Goal: Transaction & Acquisition: Purchase product/service

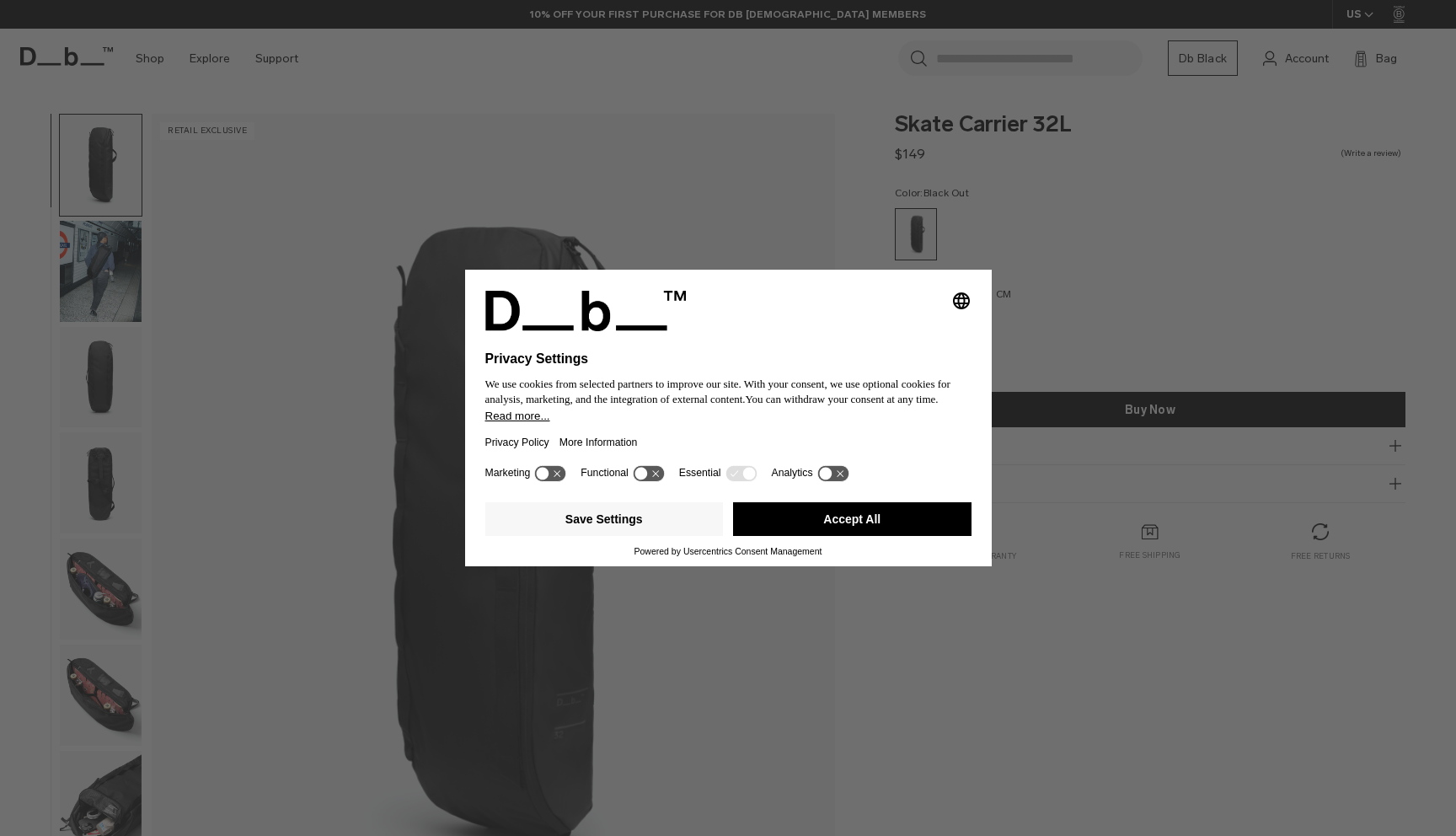
click at [893, 536] on button "Accept All" at bounding box center [853, 519] width 239 height 34
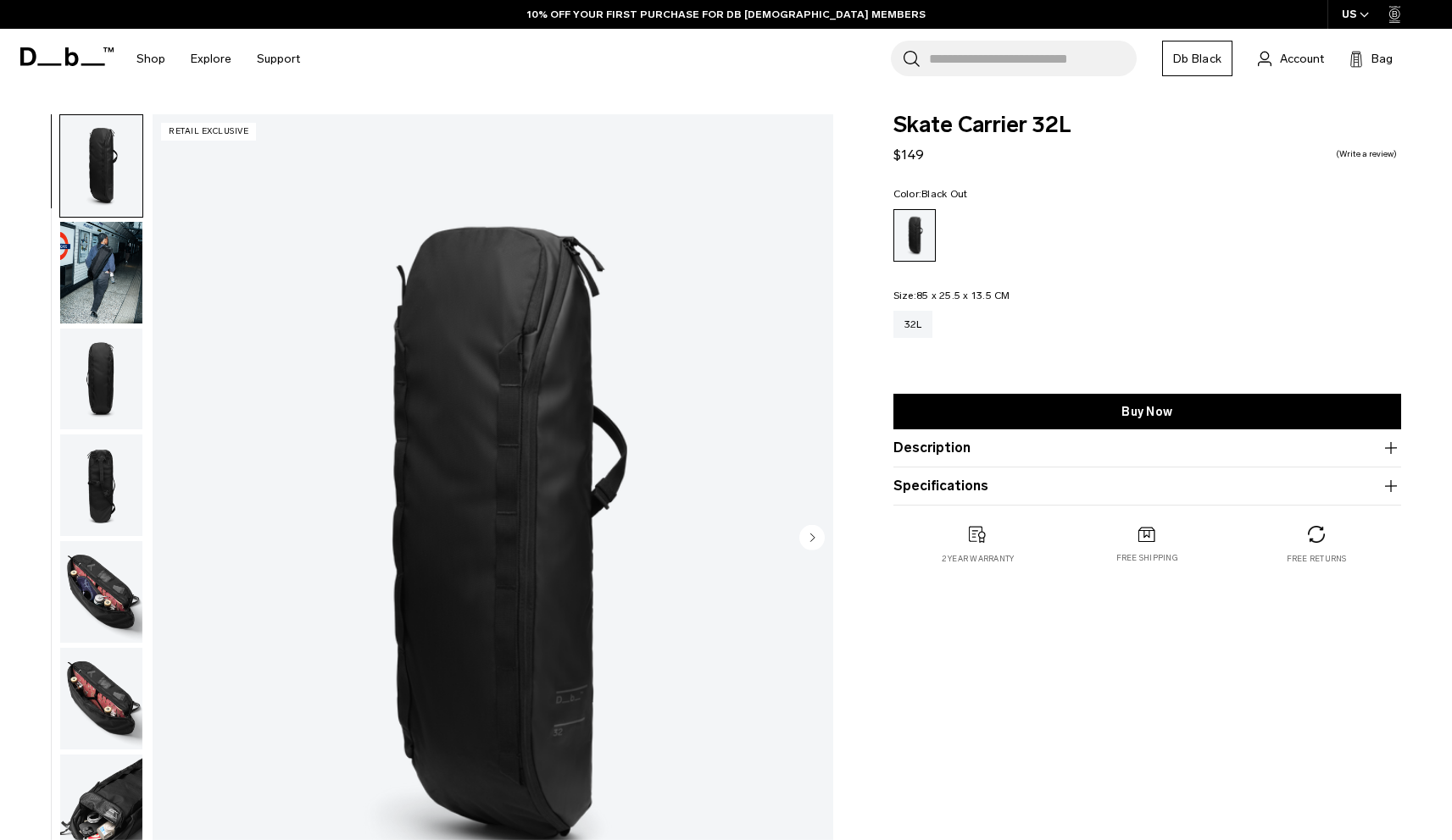
click at [98, 610] on img "button" at bounding box center [101, 592] width 82 height 102
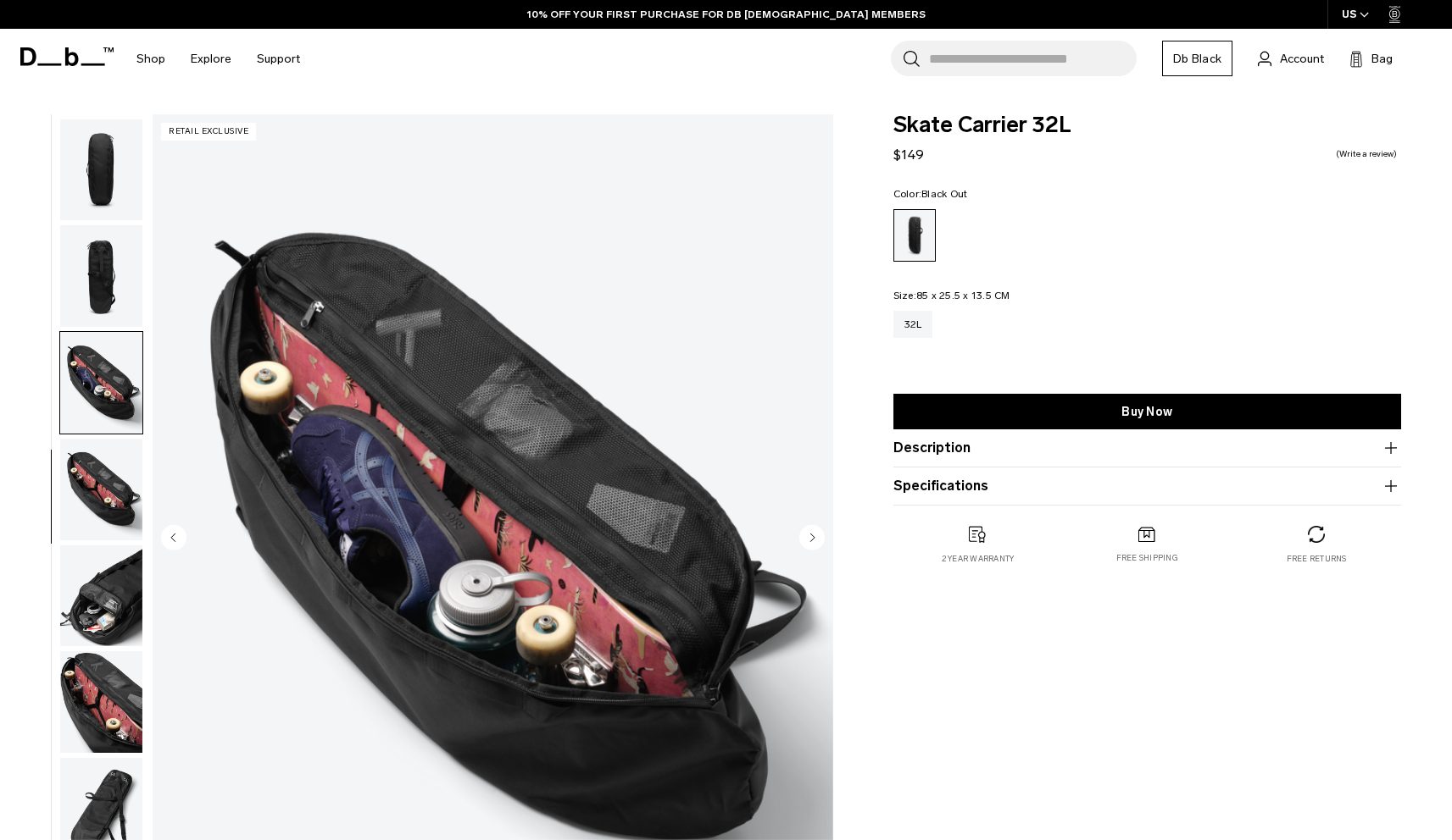
scroll to position [213, 0]
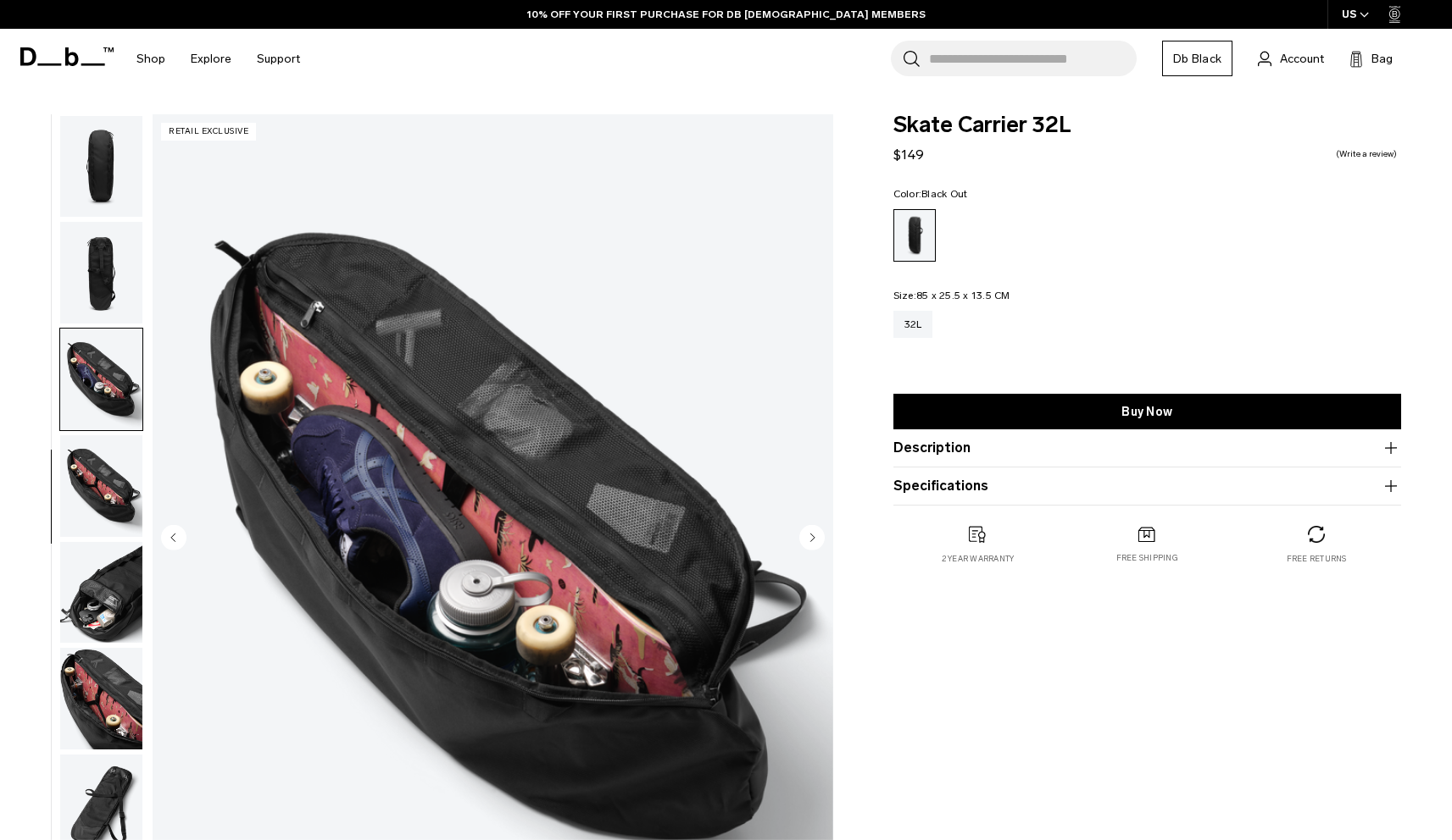
click at [122, 509] on img "button" at bounding box center [101, 486] width 82 height 102
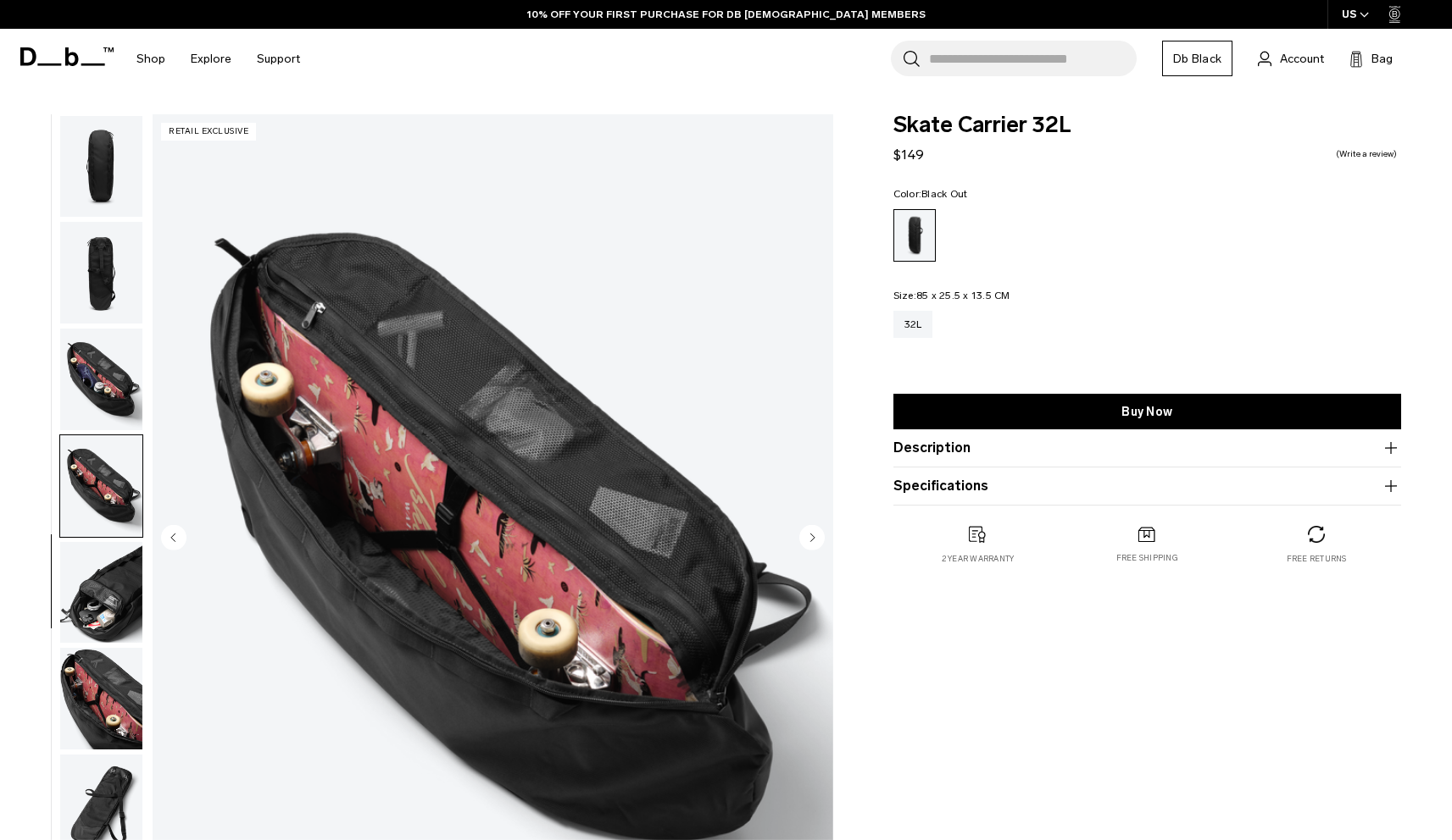
click at [120, 566] on img "button" at bounding box center [101, 593] width 82 height 102
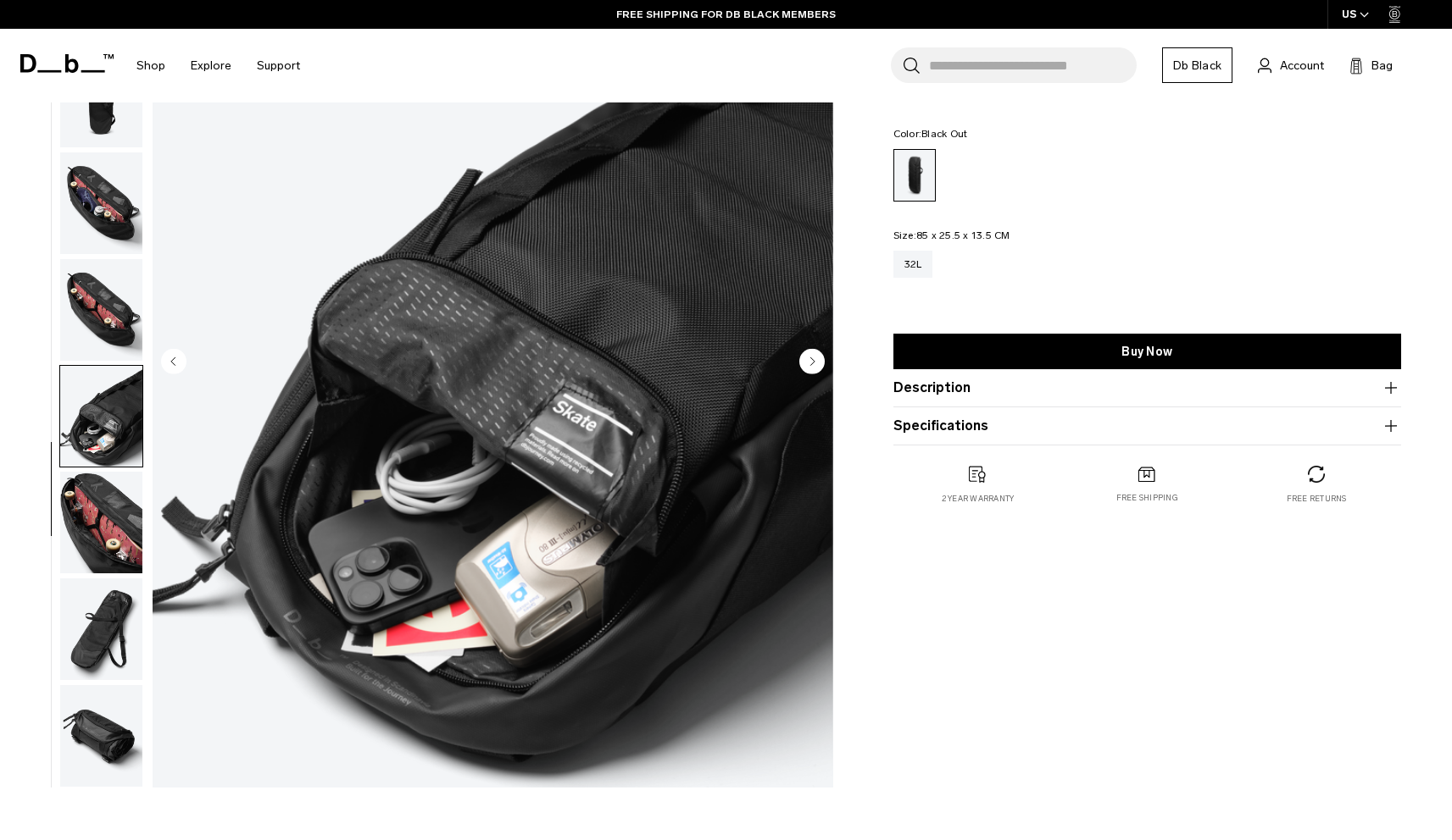
scroll to position [184, 0]
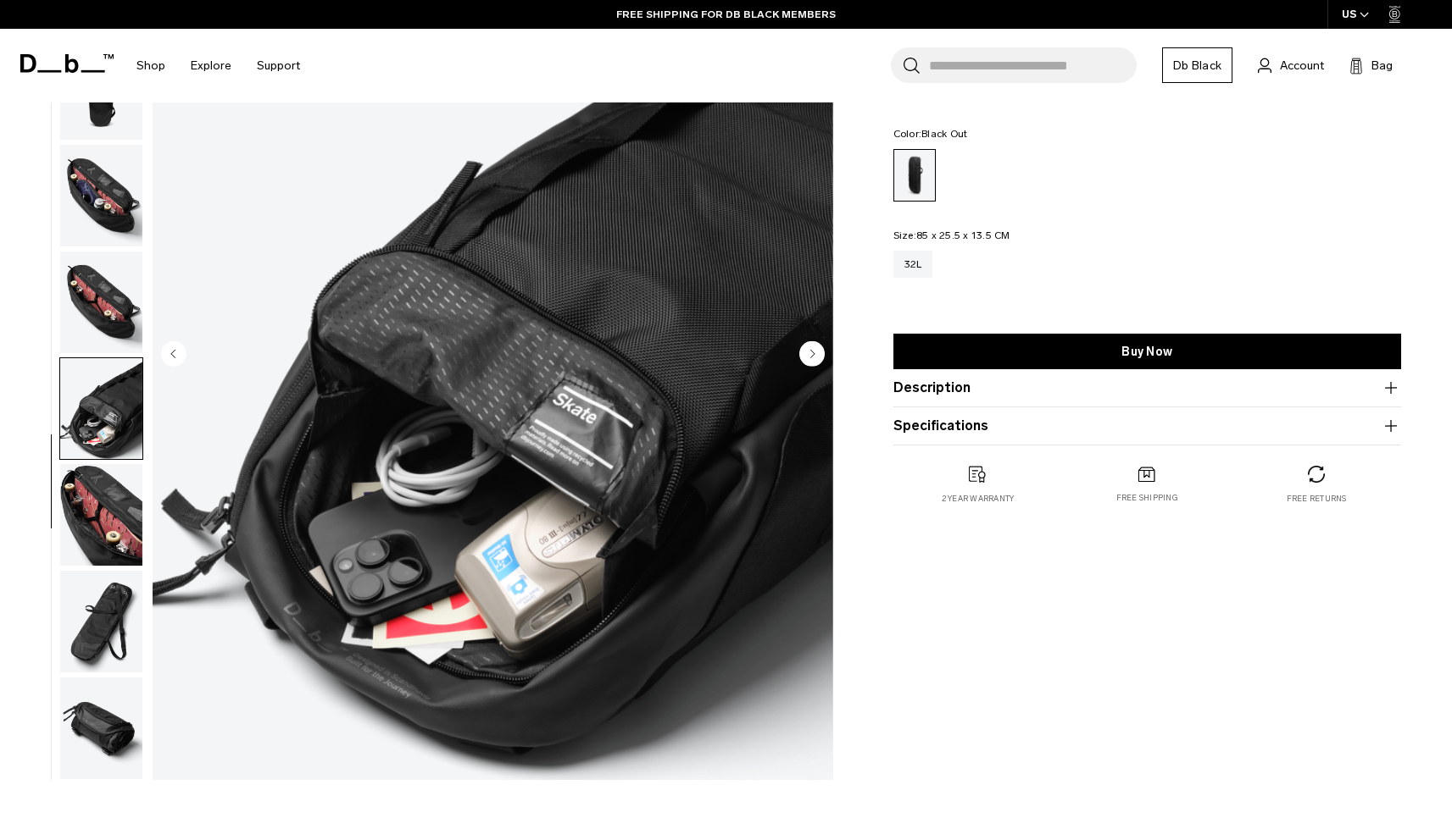
click at [99, 398] on img "button" at bounding box center [101, 409] width 82 height 102
click at [97, 631] on img "button" at bounding box center [101, 622] width 82 height 102
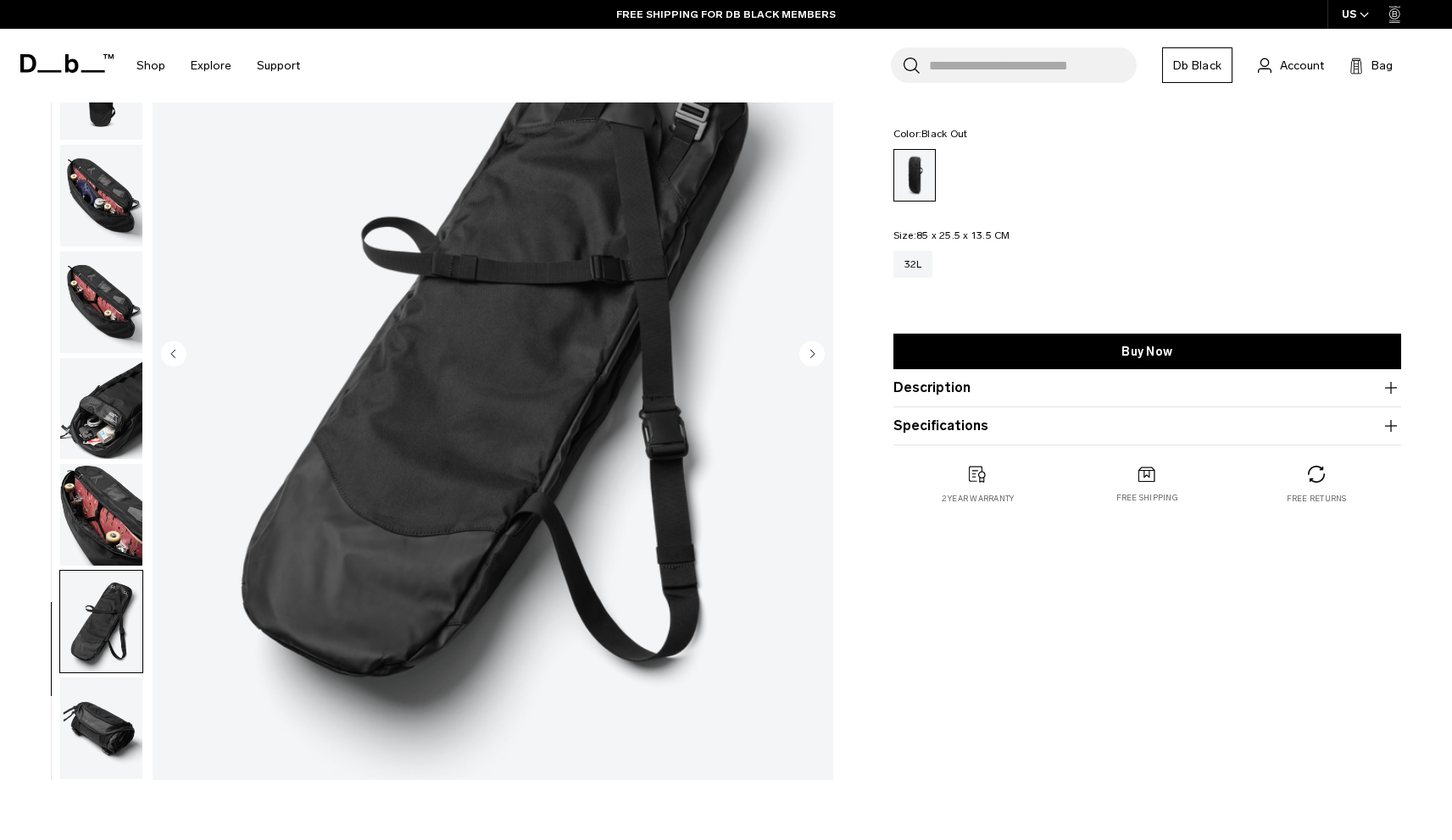
click at [118, 751] on img "button" at bounding box center [101, 729] width 82 height 102
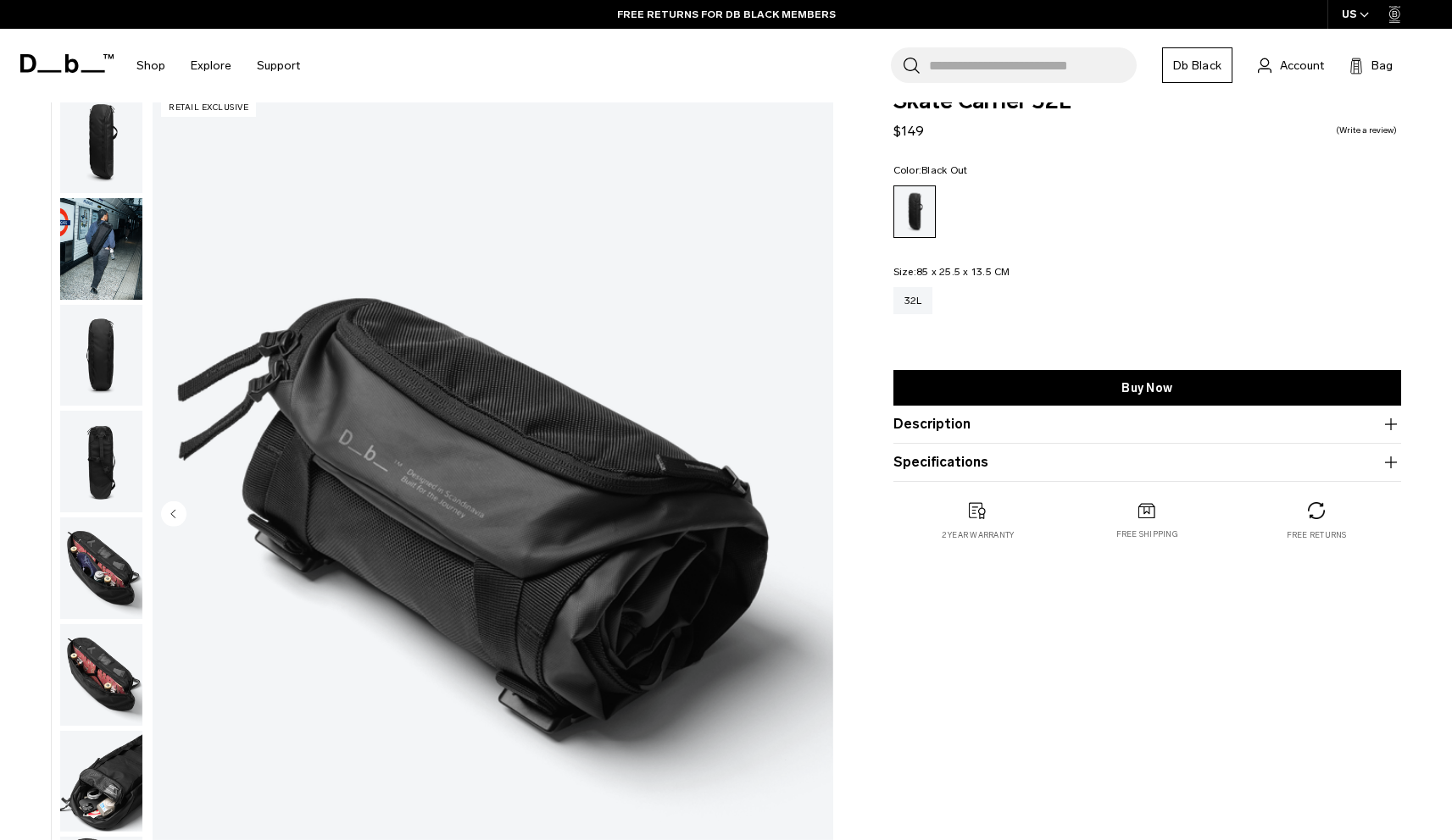
scroll to position [0, 0]
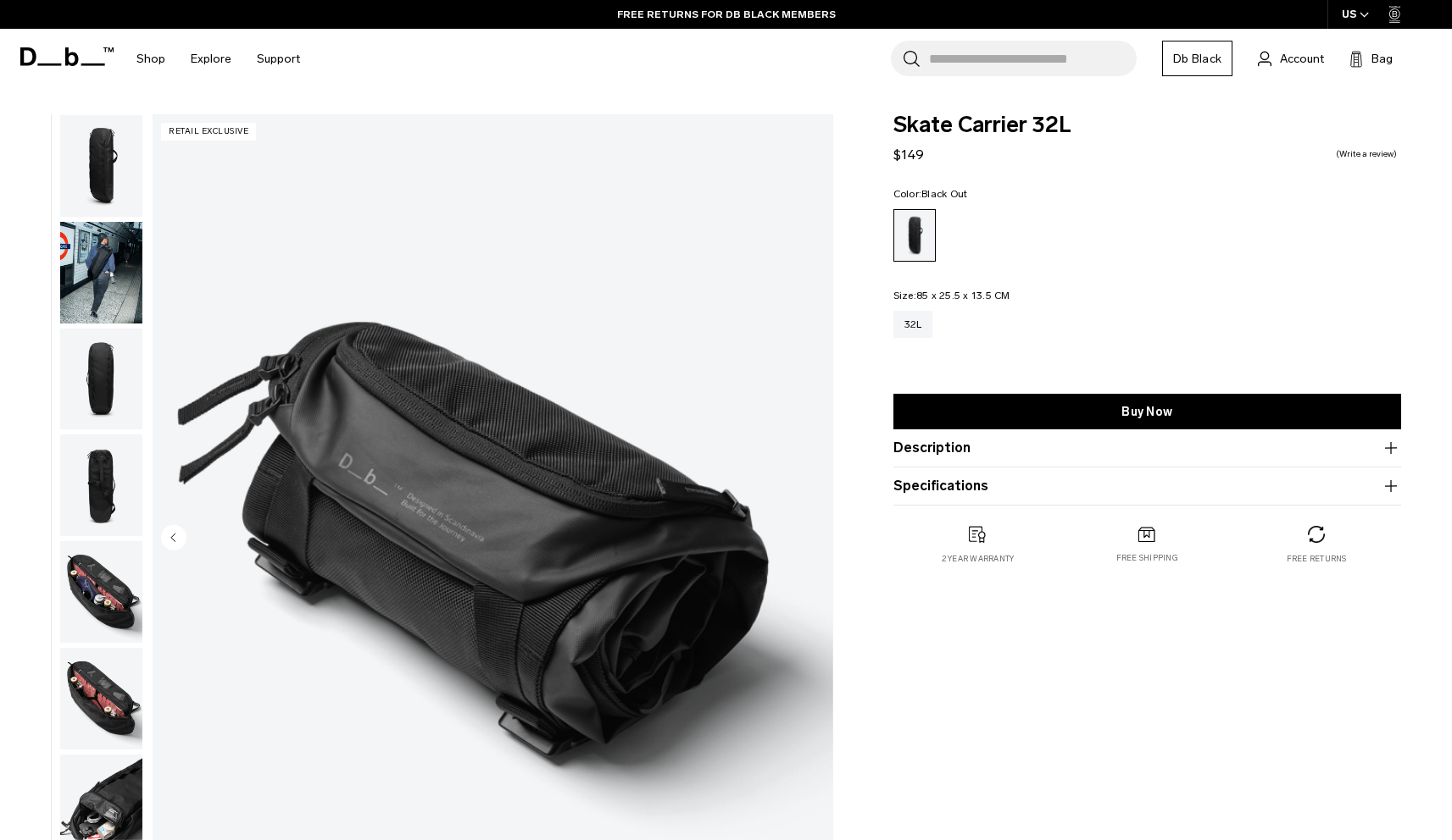
click at [101, 235] on img "button" at bounding box center [101, 273] width 82 height 102
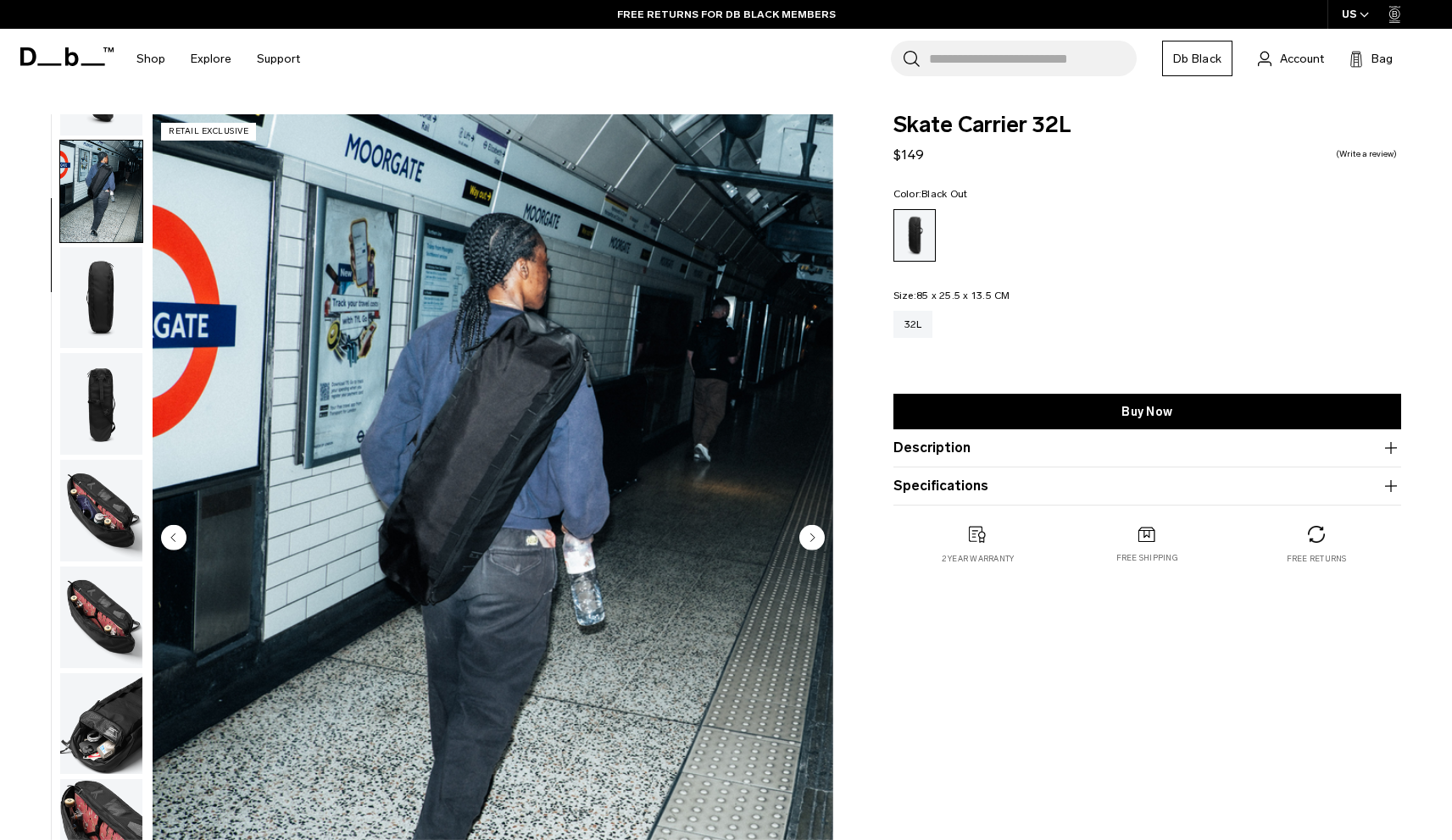
scroll to position [106, 0]
